Goal: Find contact information: Find contact information

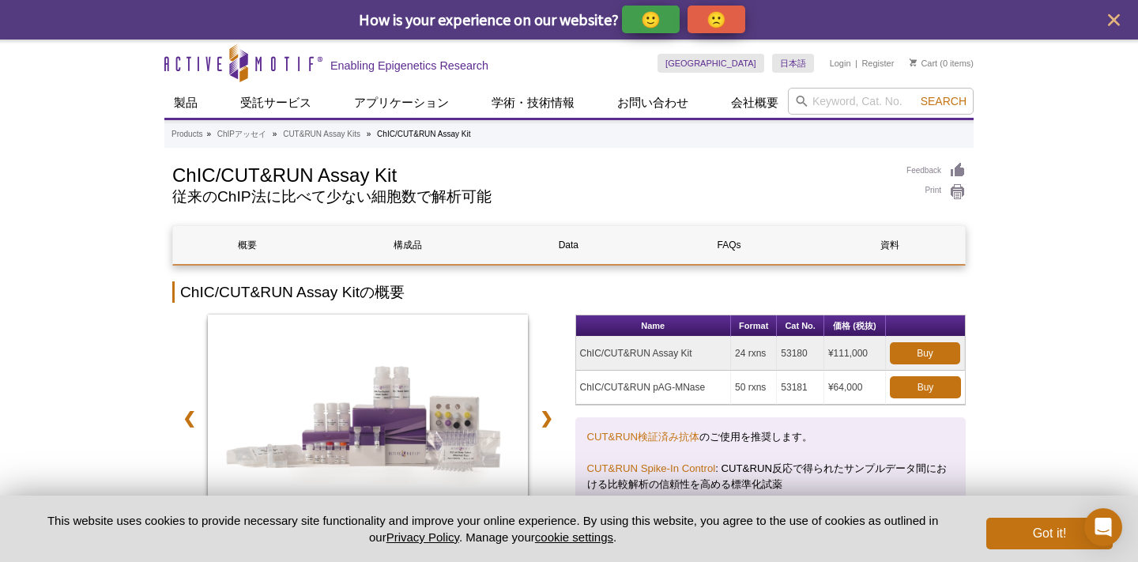
drag, startPoint x: 736, startPoint y: 350, endPoint x: 747, endPoint y: 350, distance: 10.3
click at [747, 350] on td "24 rxns" at bounding box center [754, 354] width 46 height 34
drag, startPoint x: 833, startPoint y: 352, endPoint x: 873, endPoint y: 351, distance: 40.3
click at [873, 352] on td "¥111,000" at bounding box center [855, 354] width 62 height 34
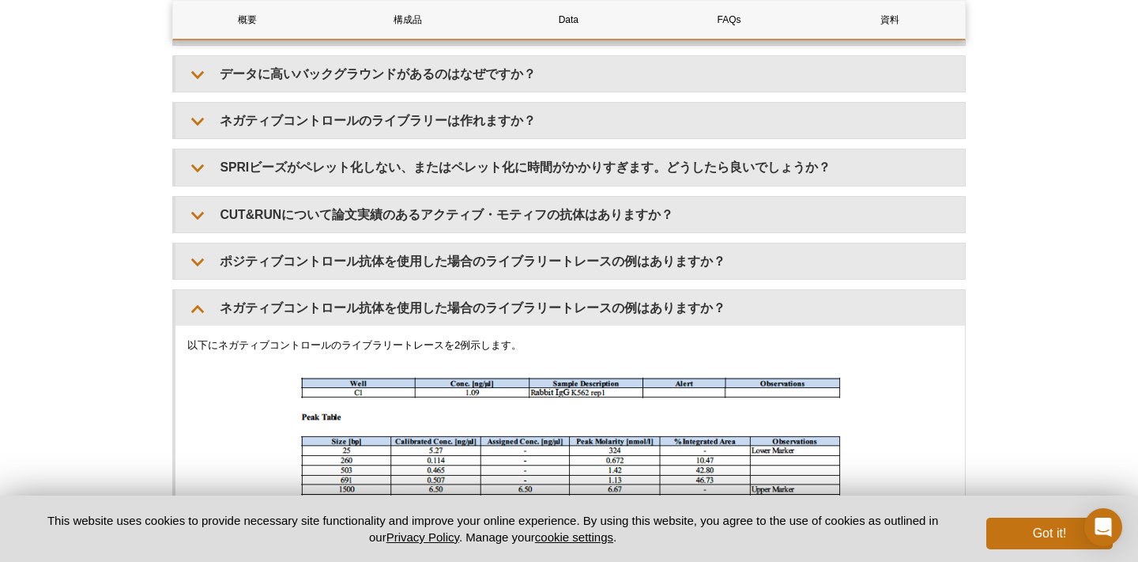
scroll to position [5004, 0]
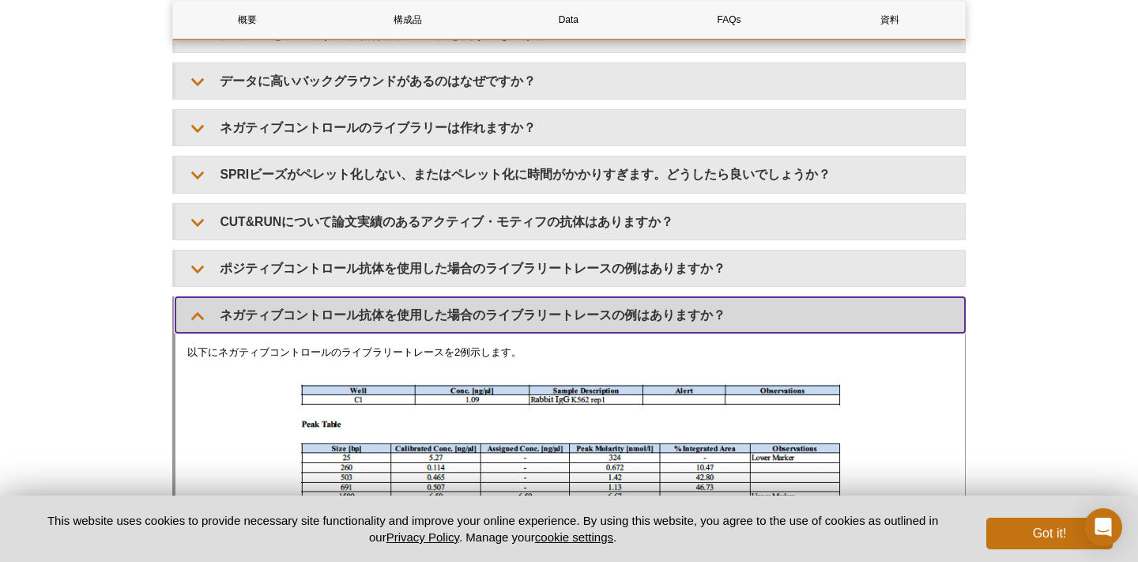
click at [207, 310] on summary "ネガティブコントロール抗体を使用した場合のライブラリートレースの例はありますか？" at bounding box center [569, 315] width 789 height 36
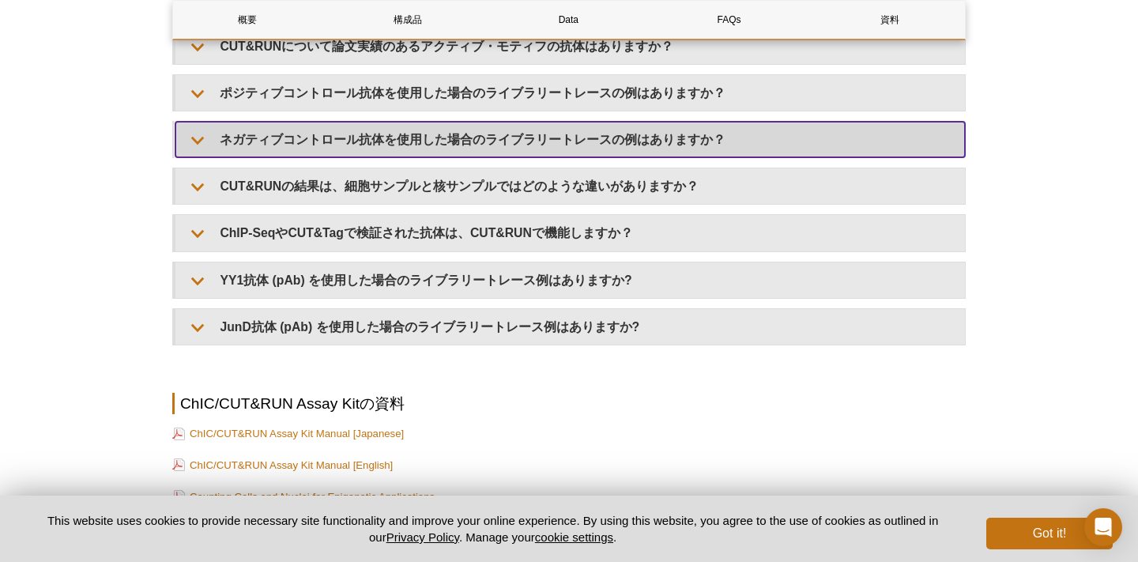
scroll to position [5180, 0]
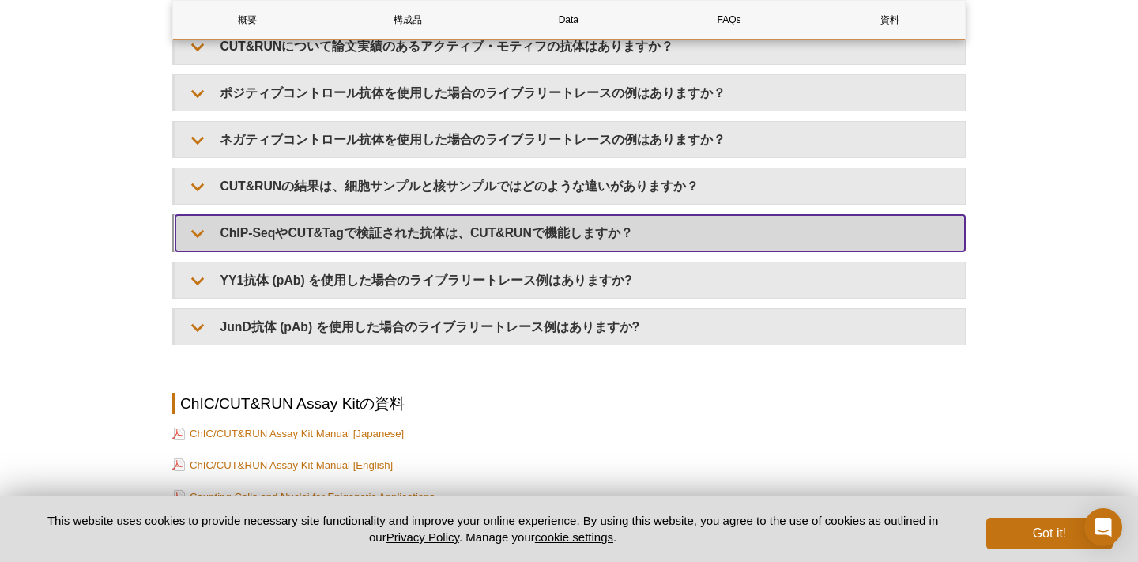
click at [209, 221] on summary "ChIP-SeqやCUT&Tagで検証された抗体は、CUT&RUNで機能しますか？" at bounding box center [569, 233] width 789 height 36
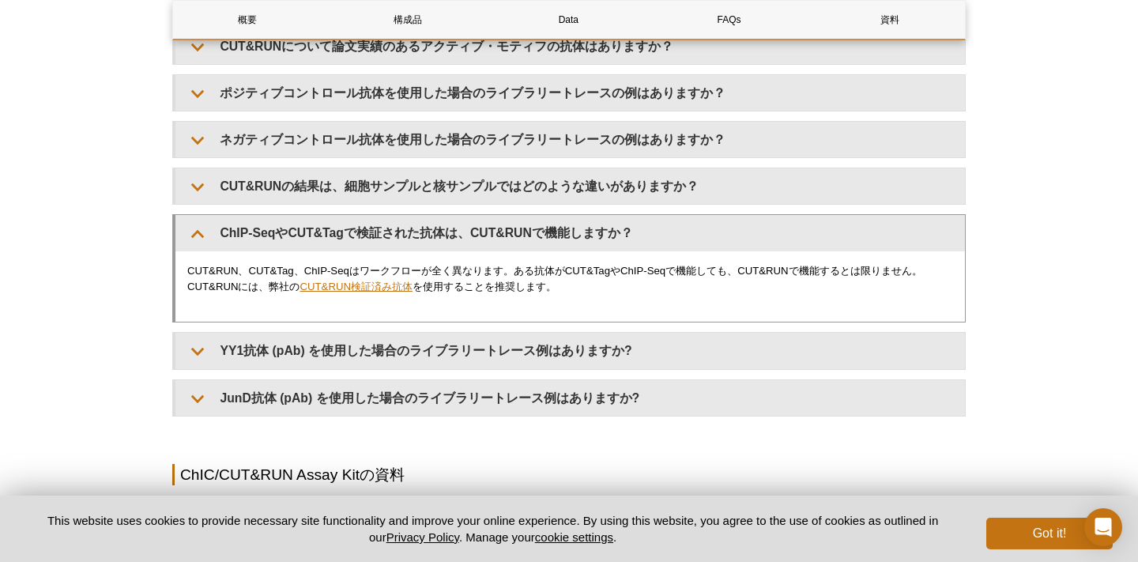
click at [322, 281] on link "CUT&RUN検証済み抗体" at bounding box center [355, 287] width 112 height 12
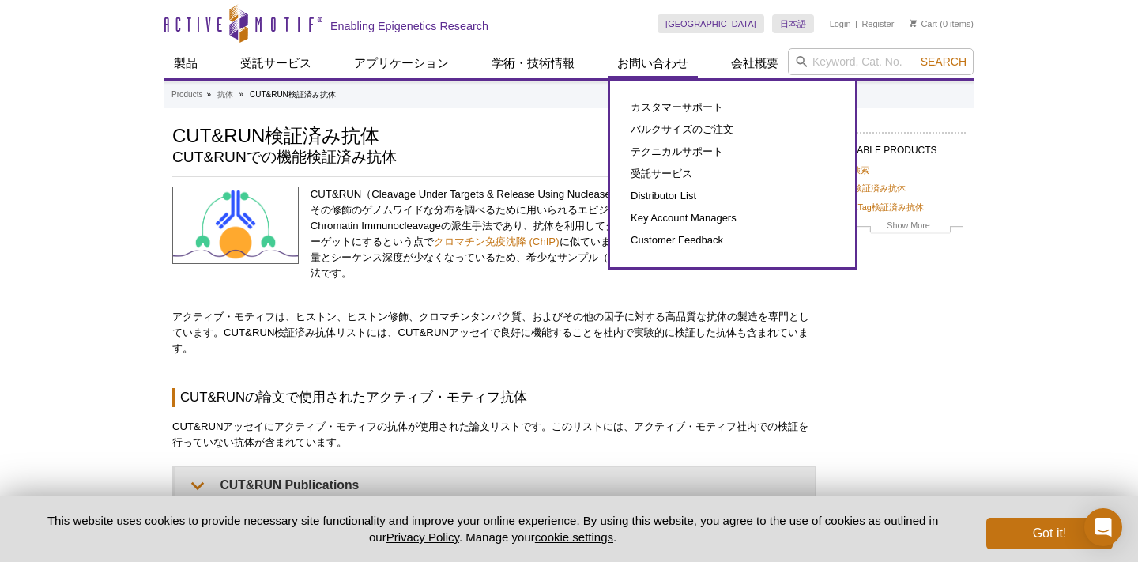
click at [641, 61] on link "お問い合わせ" at bounding box center [653, 63] width 90 height 30
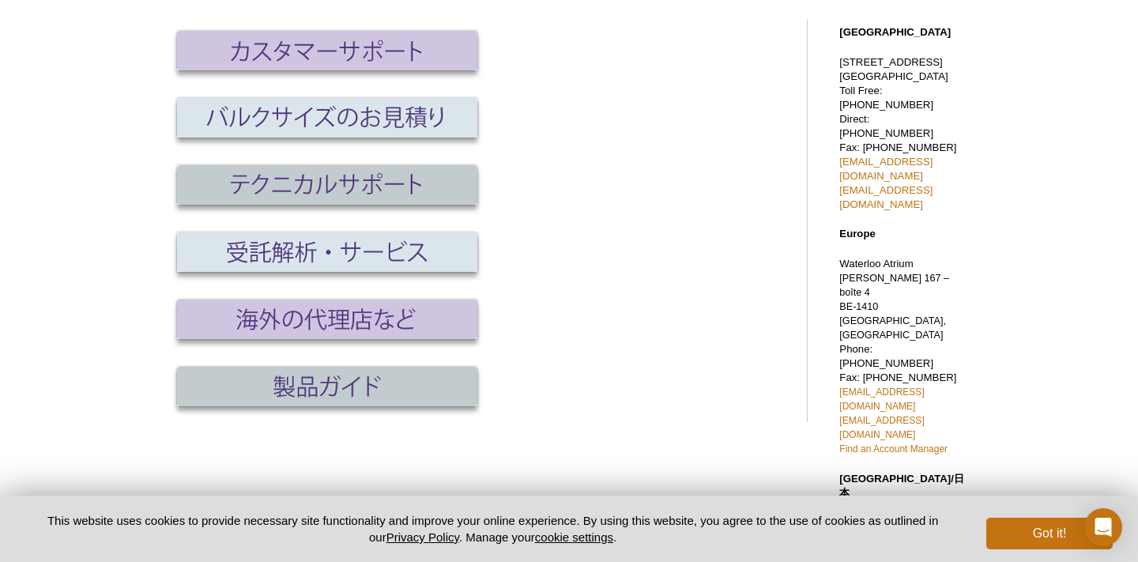
scroll to position [150, 0]
click at [308, 190] on img at bounding box center [327, 186] width 300 height 40
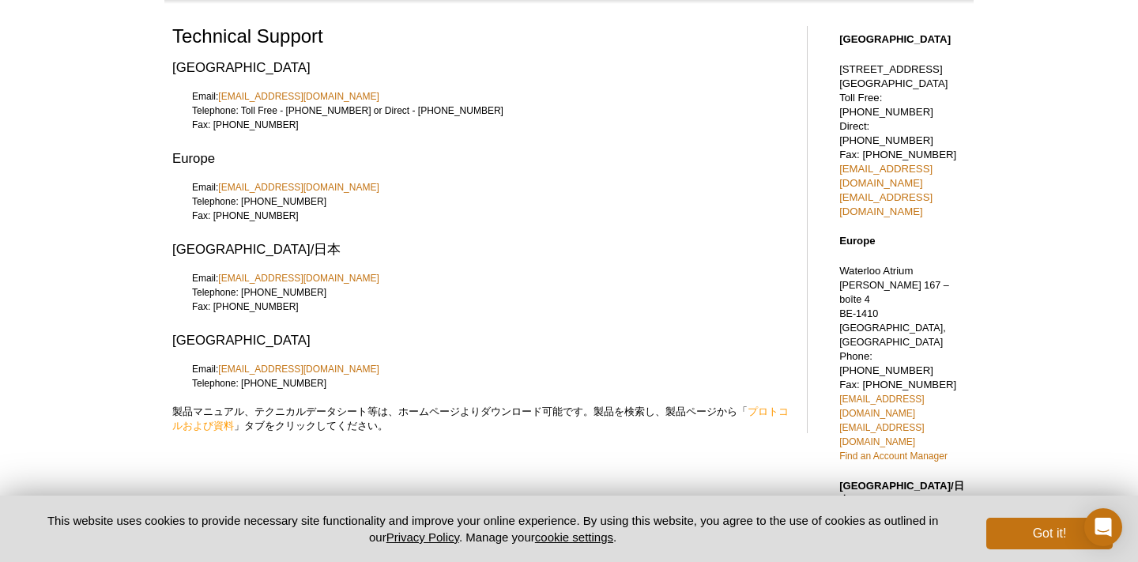
scroll to position [89, 0]
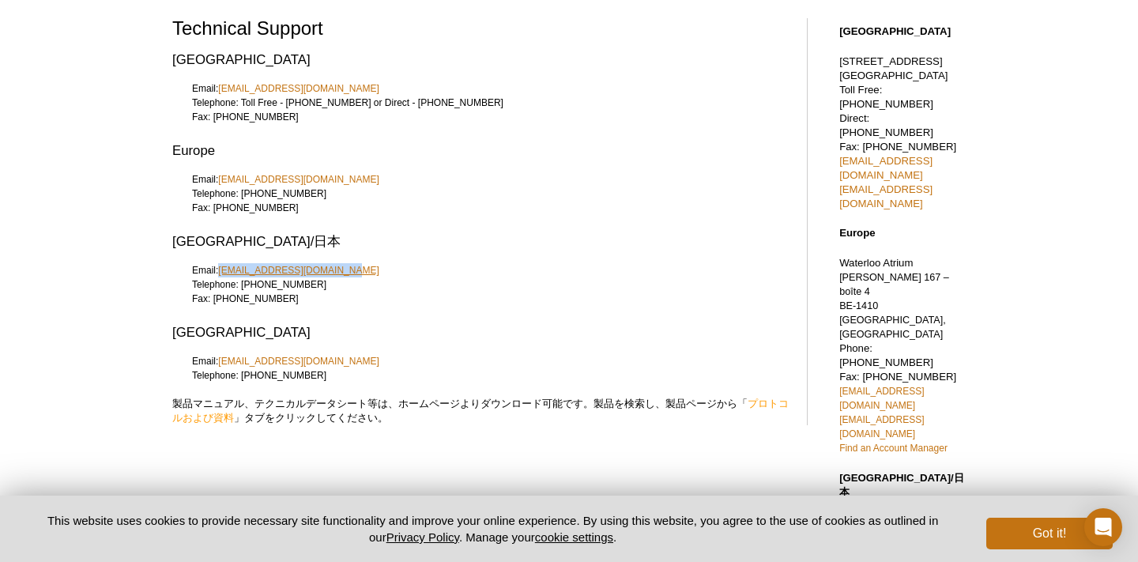
drag, startPoint x: 343, startPoint y: 270, endPoint x: 220, endPoint y: 270, distance: 122.5
click at [220, 270] on div "Email: japantech@activemotif.com Telephone: +81 (0)3 5225 3638 Fax: +81 (0)3 52…" at bounding box center [481, 291] width 619 height 57
click at [1006, 535] on button "Got it!" at bounding box center [1049, 534] width 126 height 32
